Goal: Navigation & Orientation: Understand site structure

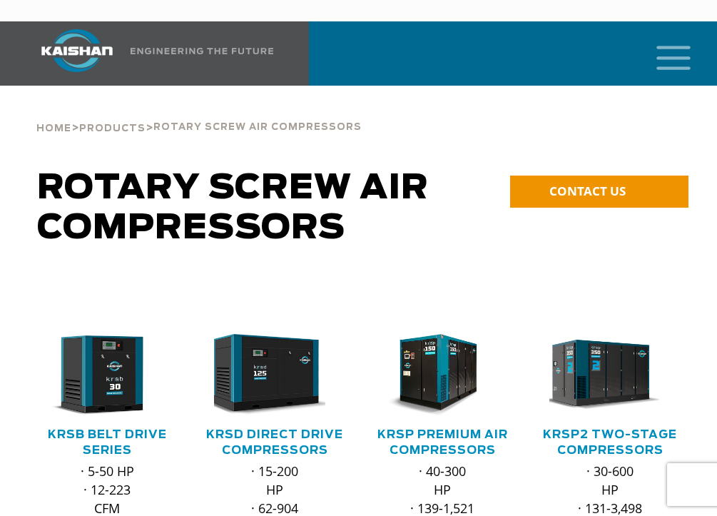
click at [669, 41] on icon "mobile menu" at bounding box center [674, 56] width 46 height 44
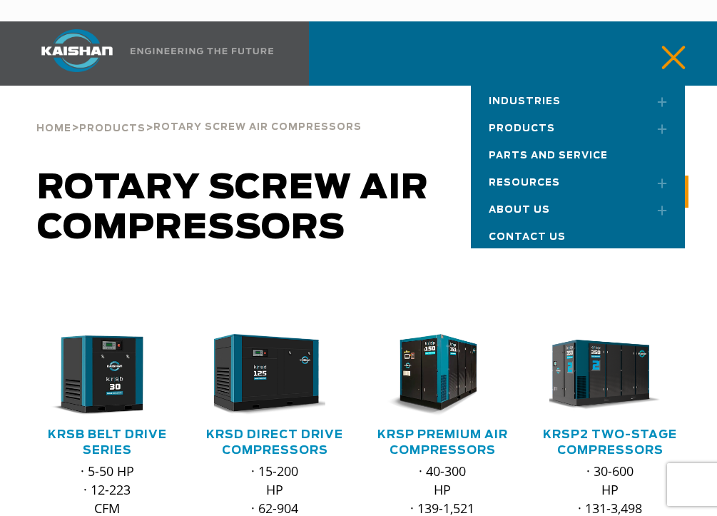
click at [655, 113] on link "Toggle submenu" at bounding box center [656, 128] width 36 height 31
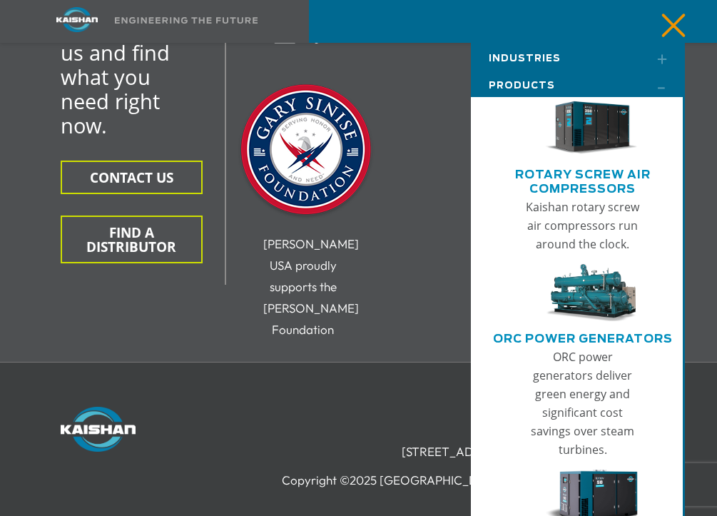
scroll to position [3157, 0]
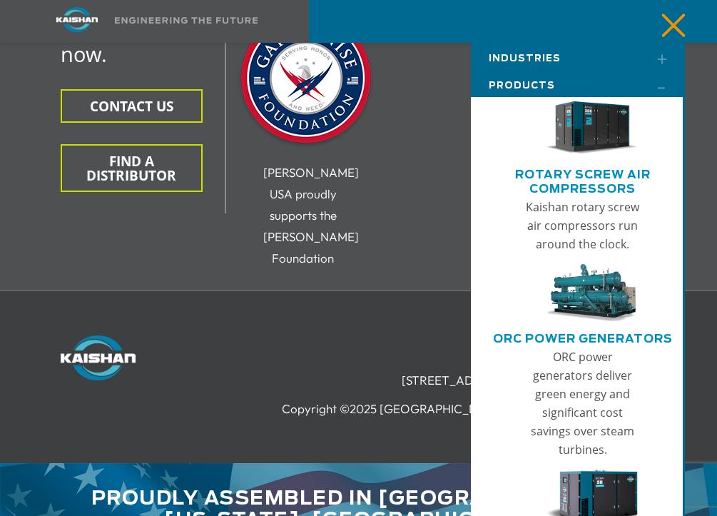
click at [655, 87] on link "Toggle submenu" at bounding box center [656, 85] width 36 height 31
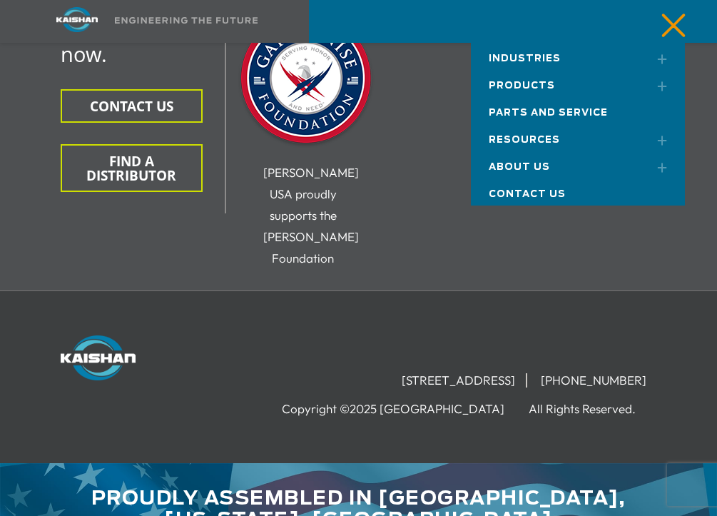
click at [556, 48] on link "Industries" at bounding box center [578, 56] width 214 height 27
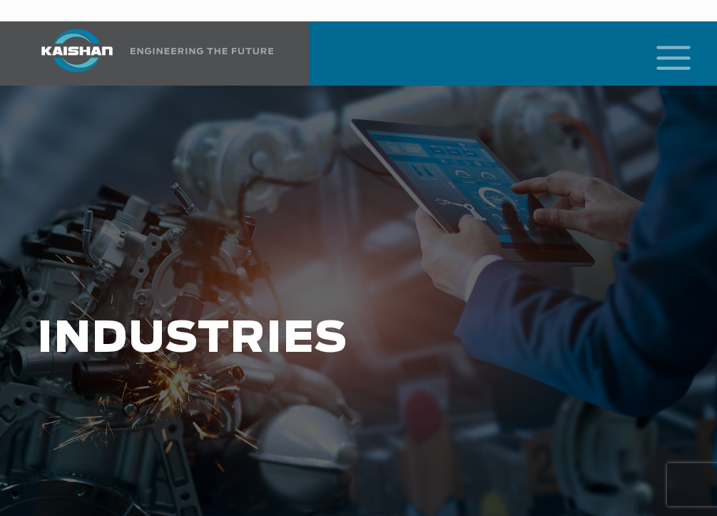
click at [668, 44] on icon "mobile menu" at bounding box center [674, 56] width 46 height 44
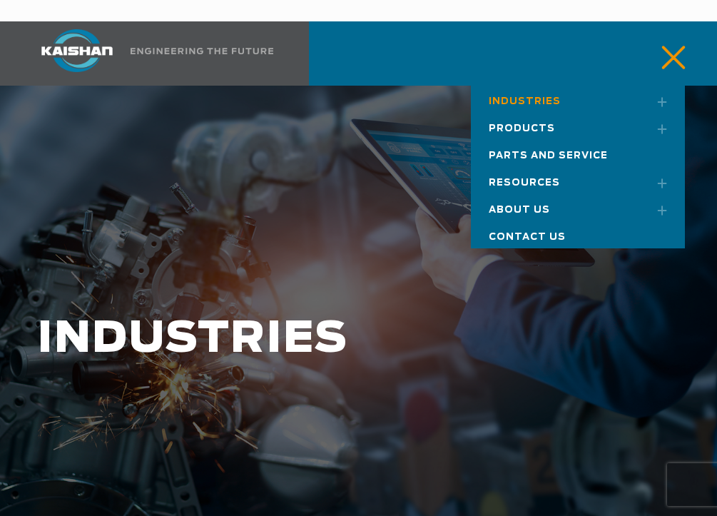
click at [572, 113] on link "Products" at bounding box center [578, 126] width 214 height 27
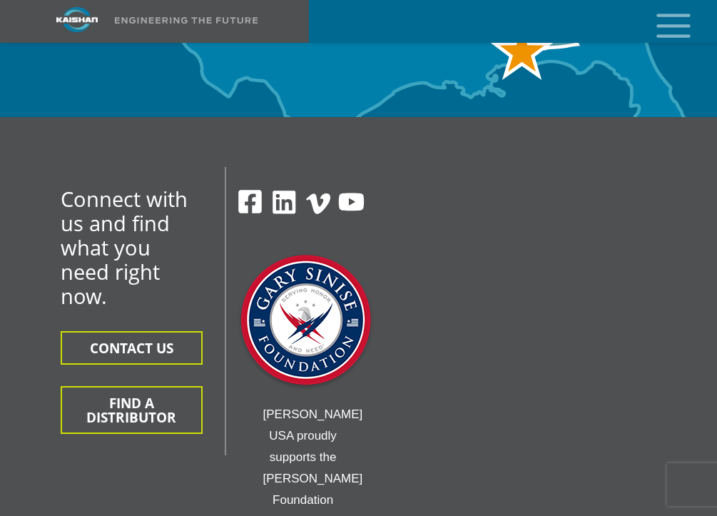
scroll to position [5422, 0]
